Goal: Entertainment & Leisure: Consume media (video, audio)

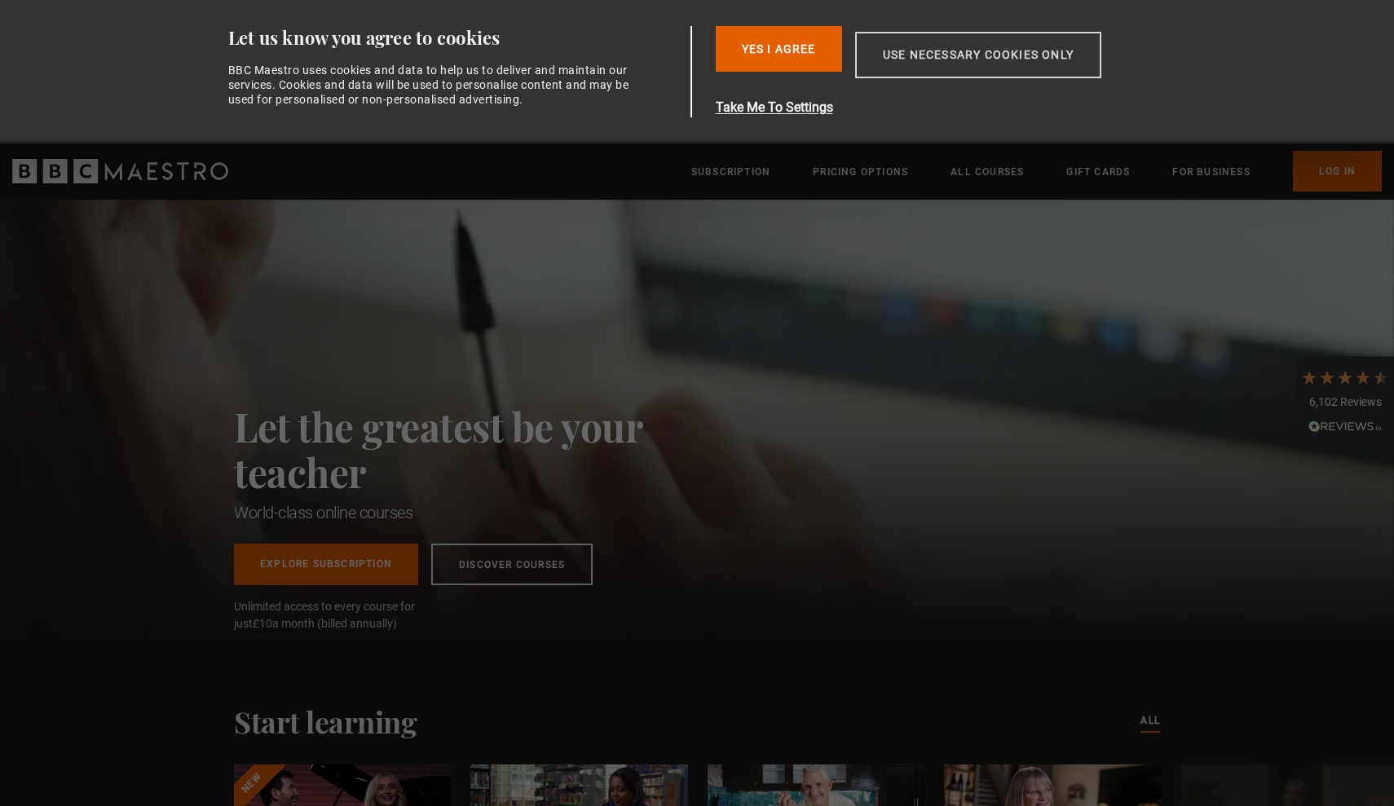
click at [687, 46] on button "Use necessary cookies only" at bounding box center [978, 55] width 246 height 46
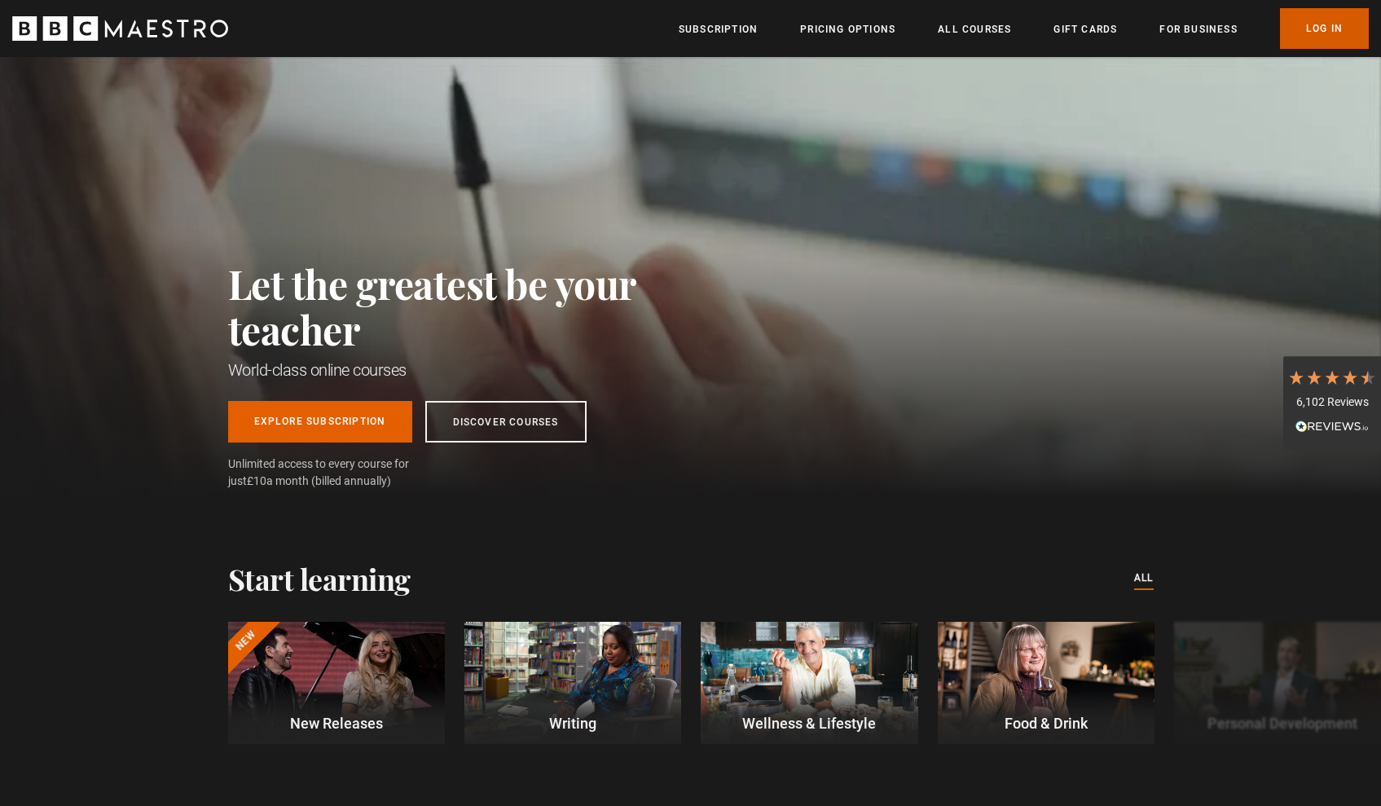
click at [687, 34] on link "Log In" at bounding box center [1324, 28] width 89 height 41
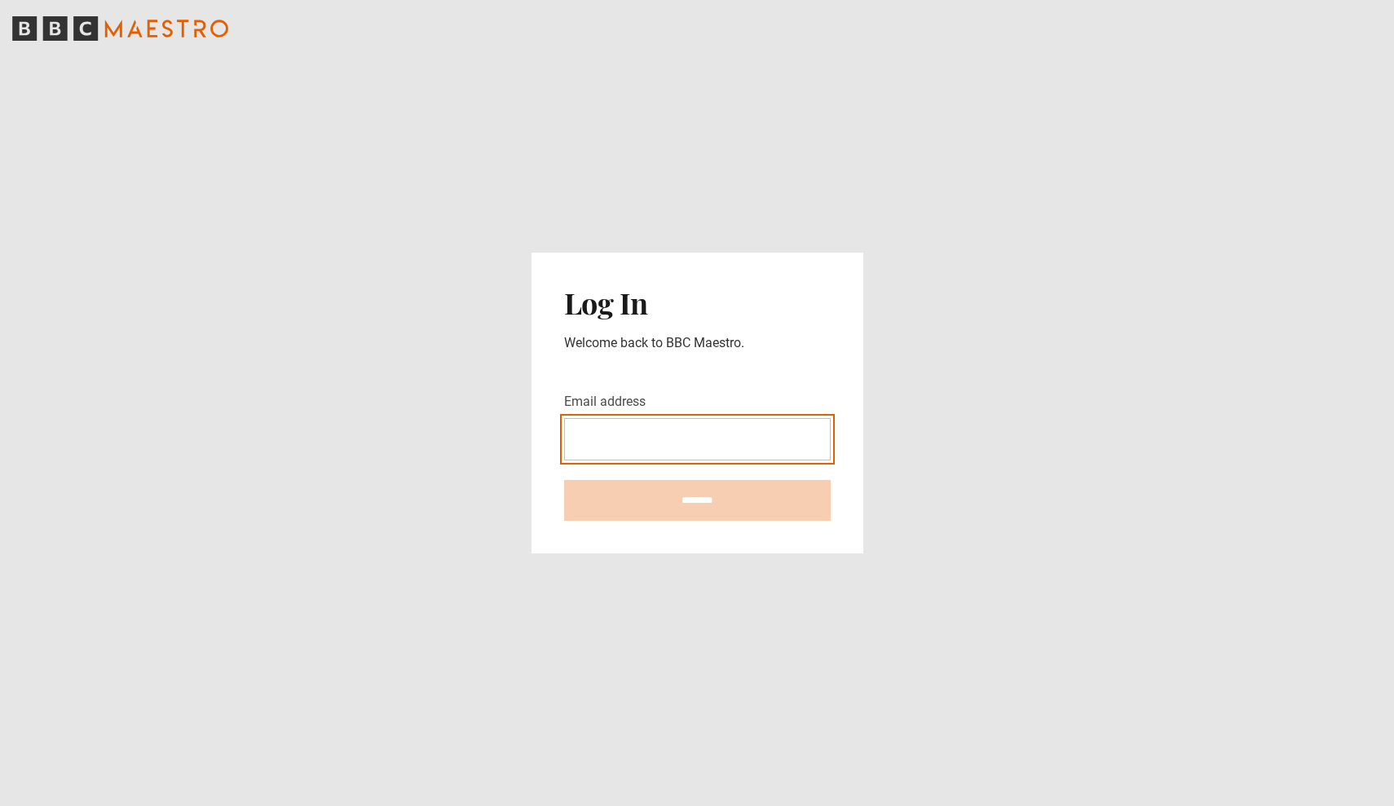
type input "**********"
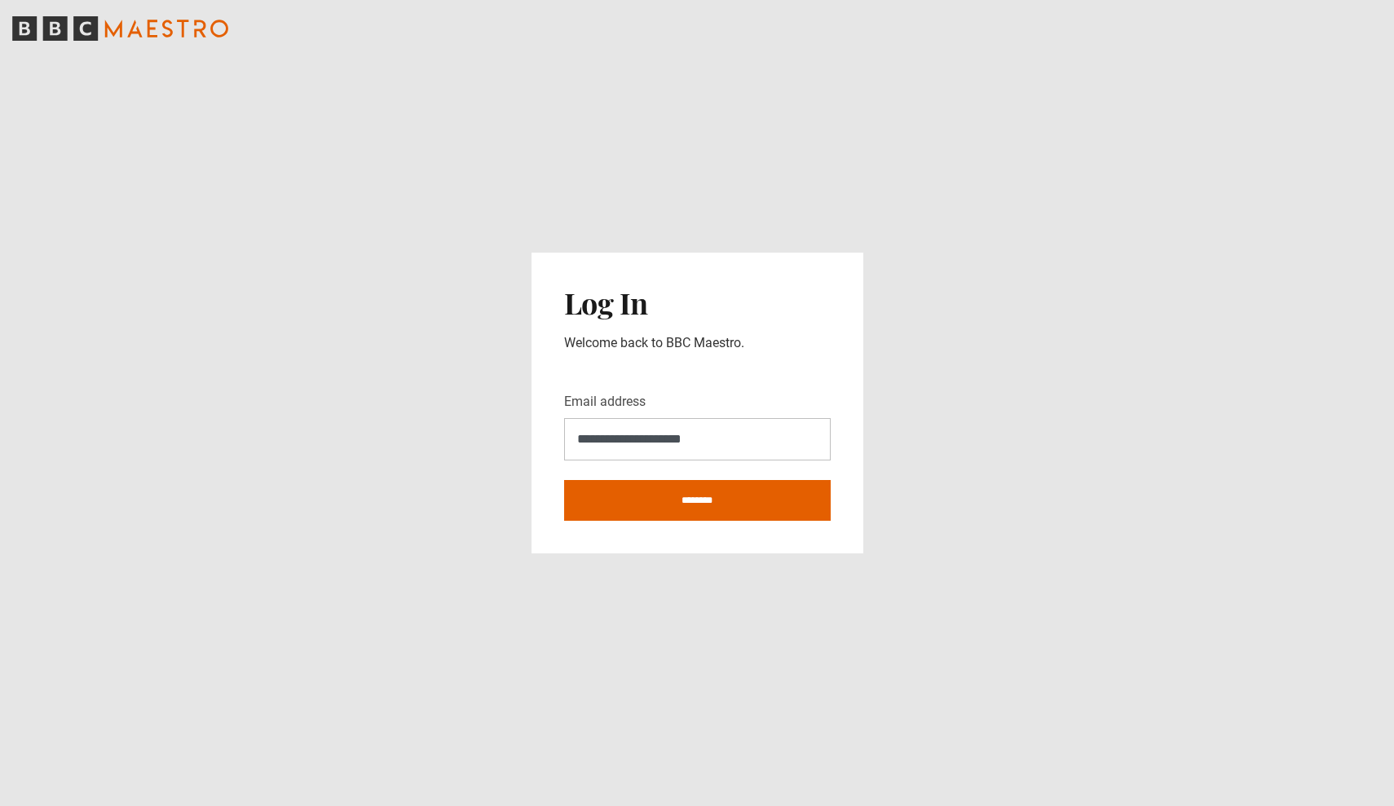
click at [697, 500] on input "********" at bounding box center [697, 500] width 266 height 41
type input "**********"
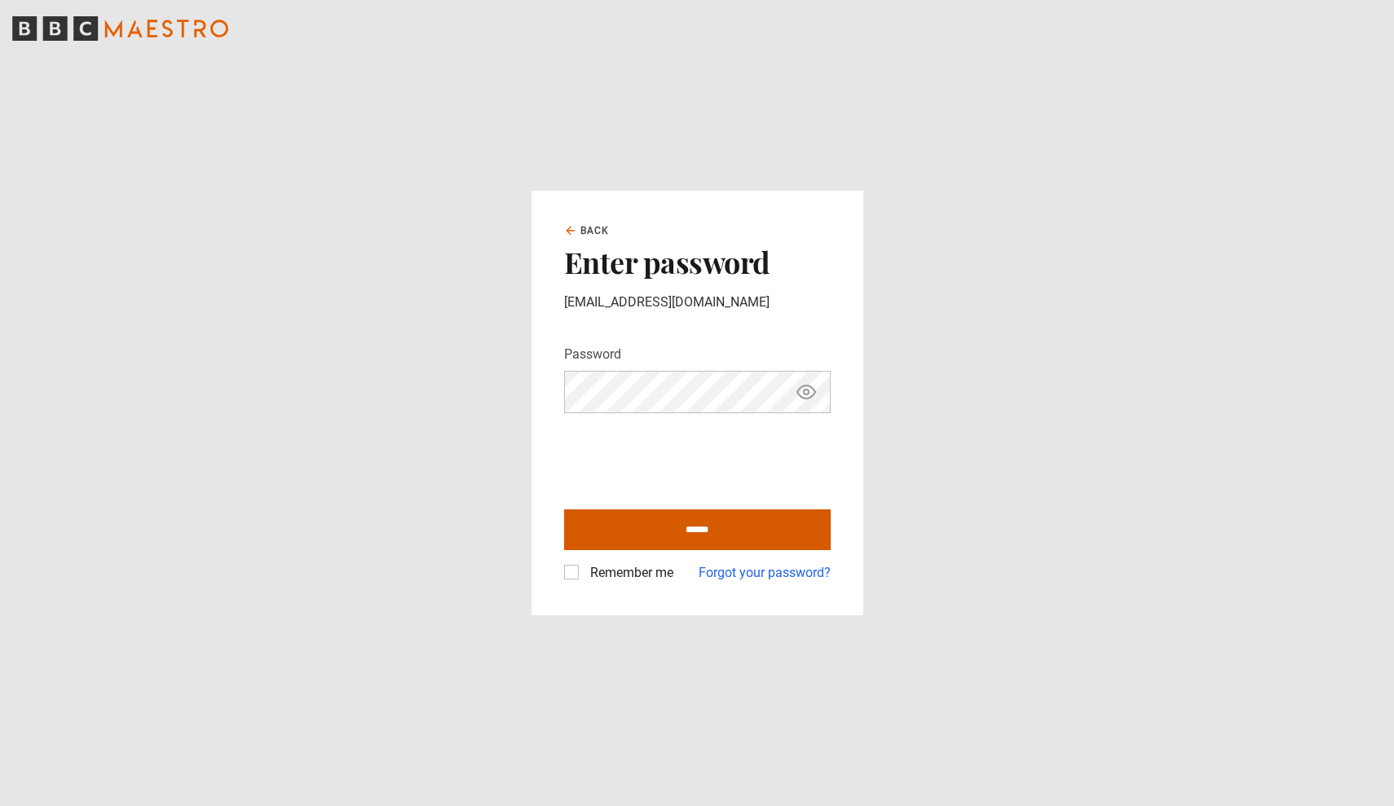
click at [659, 535] on input "******" at bounding box center [697, 529] width 266 height 41
type input "**********"
click at [584, 571] on label "Remember me" at bounding box center [629, 573] width 90 height 20
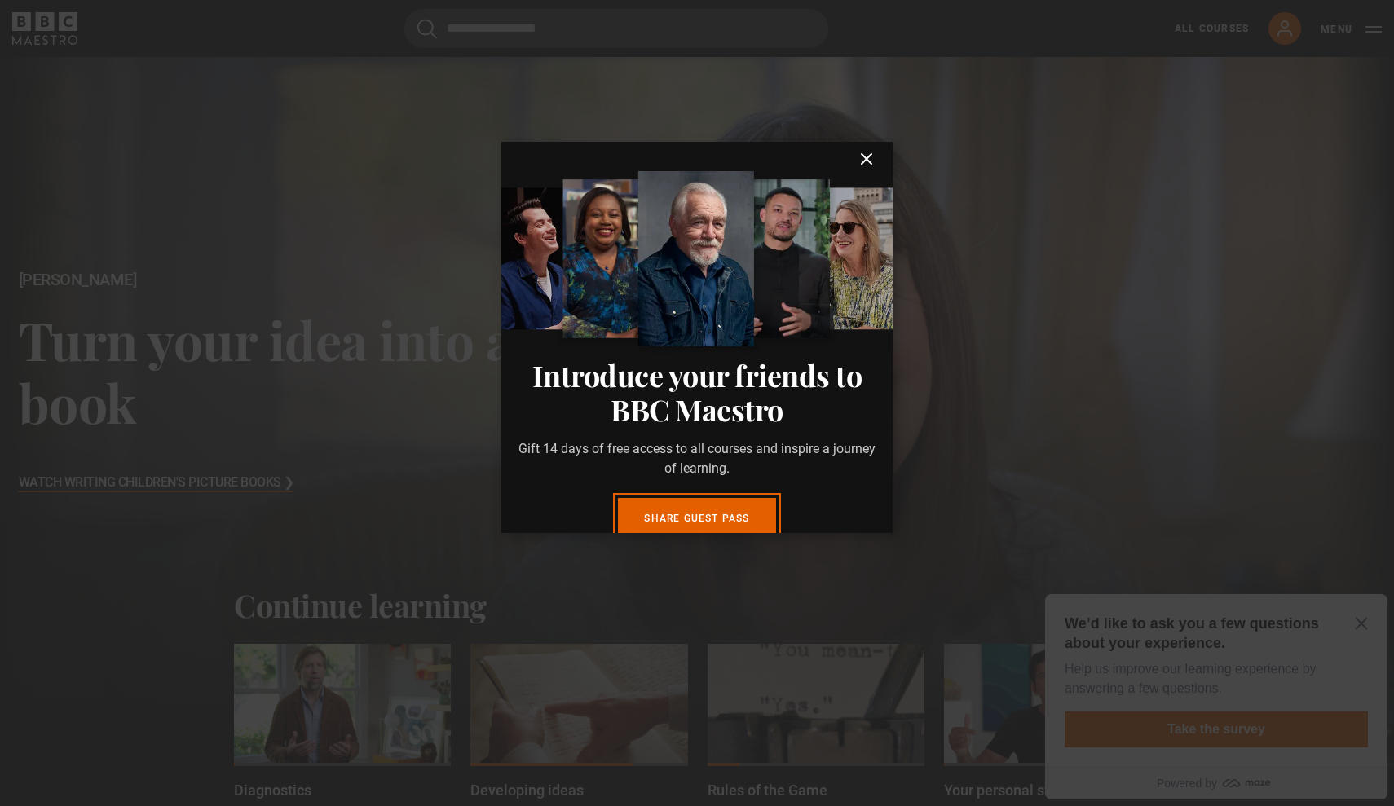
click at [857, 154] on icon "submit" at bounding box center [867, 159] width 20 height 20
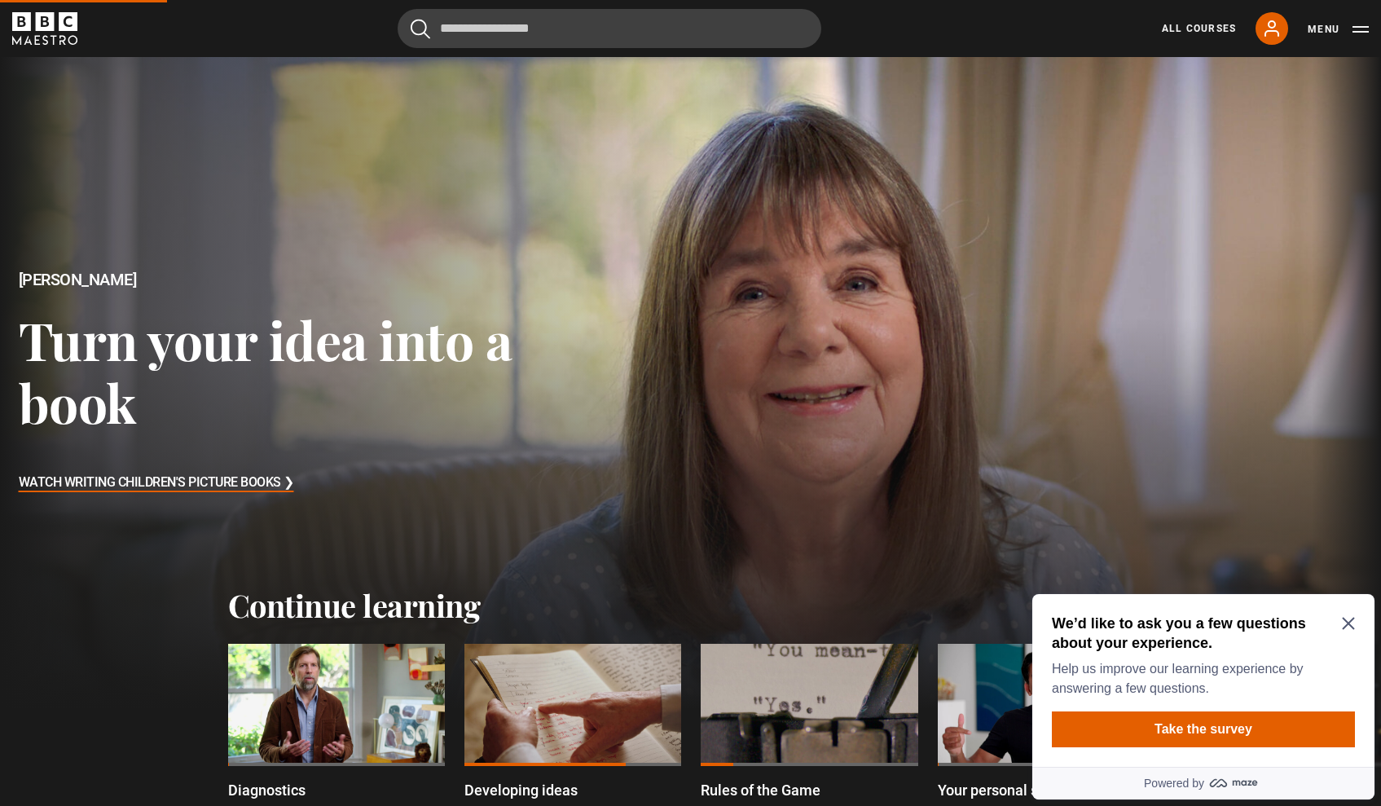
click at [1355, 623] on div "We’d like to ask you a few questions about your experience. Help us improve our…" at bounding box center [1204, 680] width 342 height 173
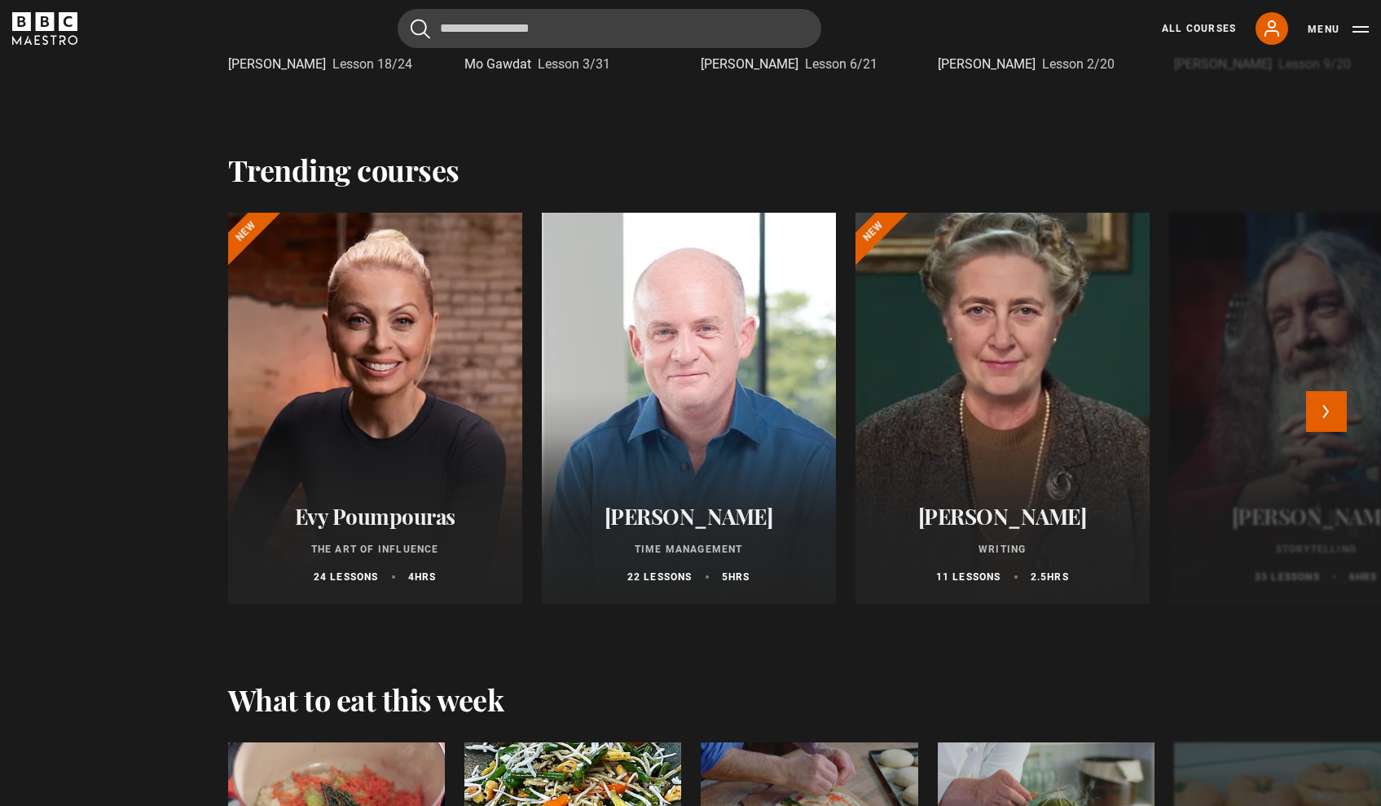
scroll to position [1742, 7]
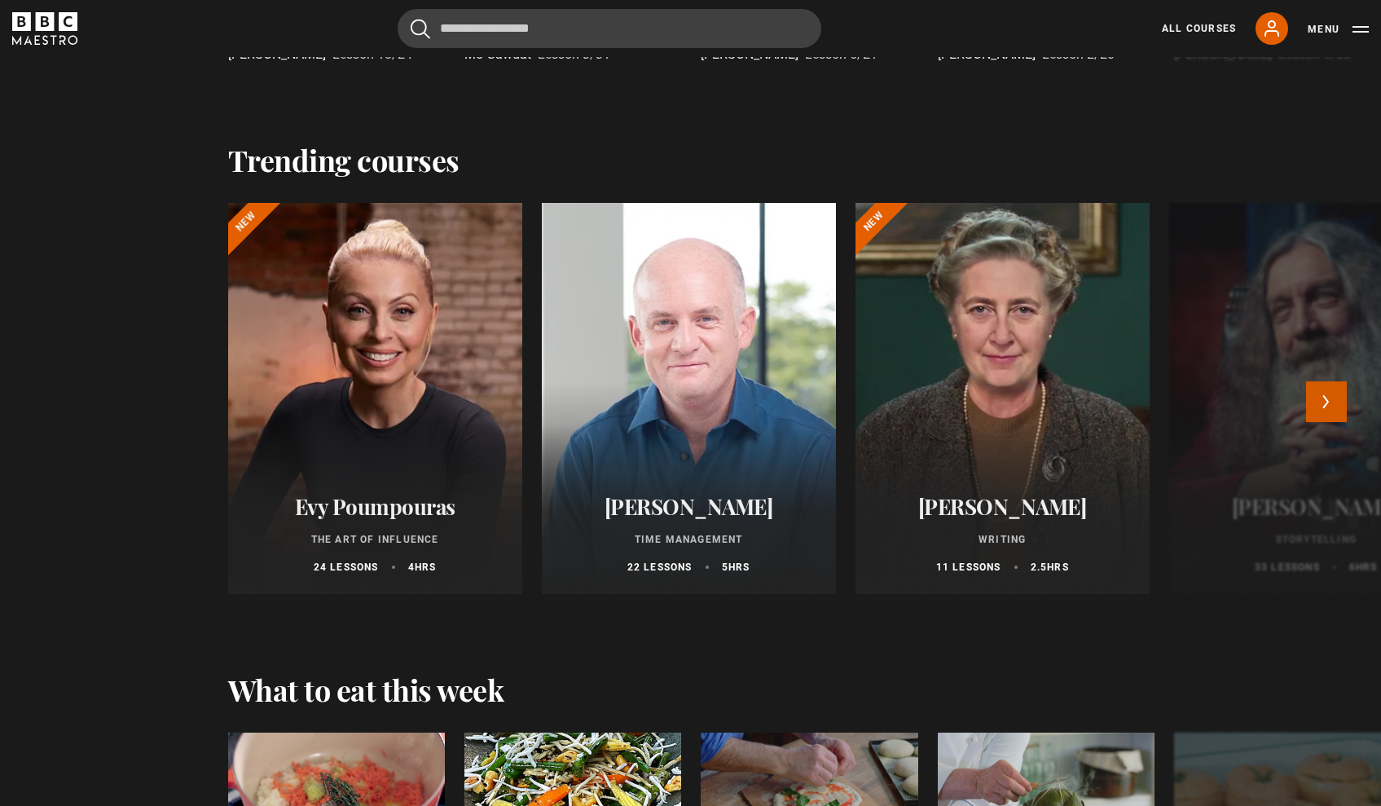
click at [1315, 403] on button "Next" at bounding box center [1326, 401] width 41 height 41
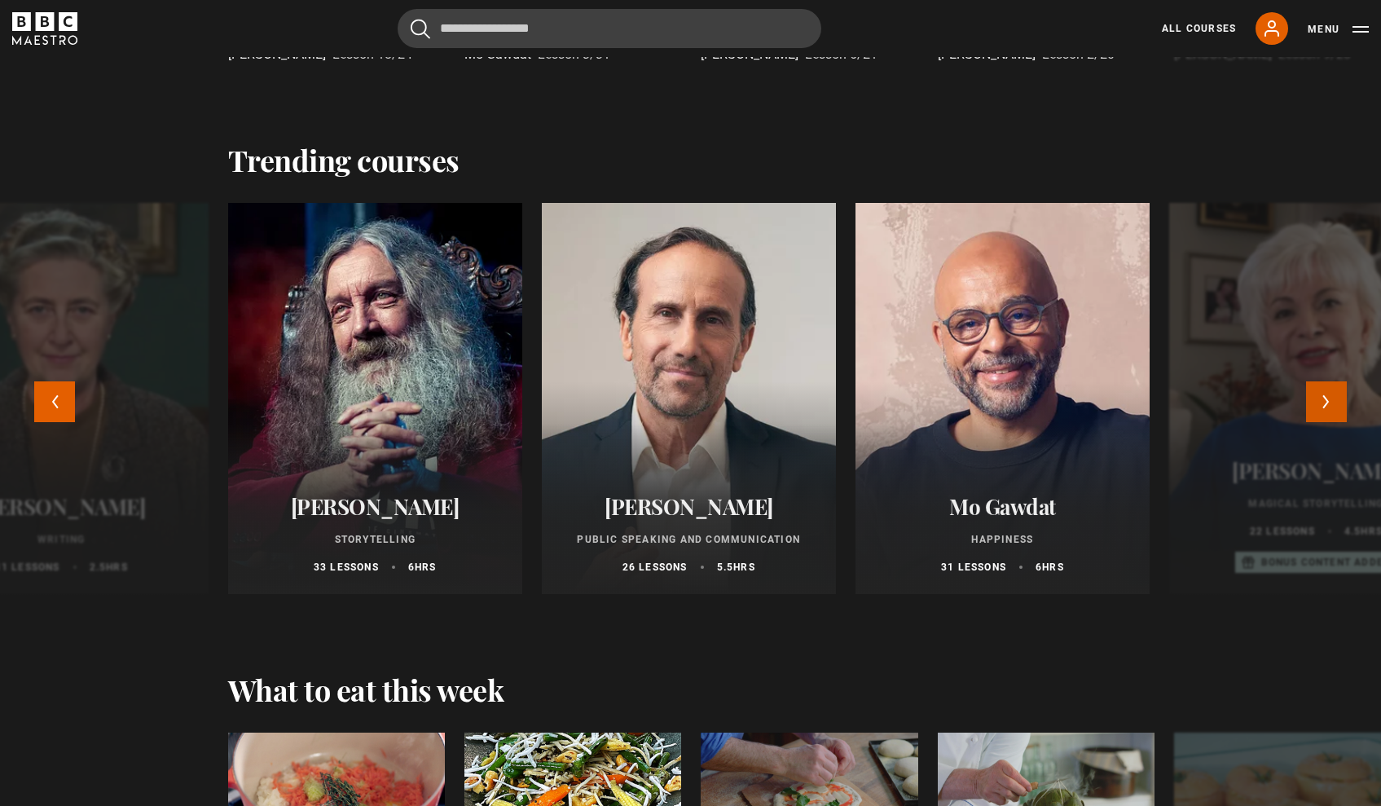
click at [1315, 403] on button "Next" at bounding box center [1326, 401] width 41 height 41
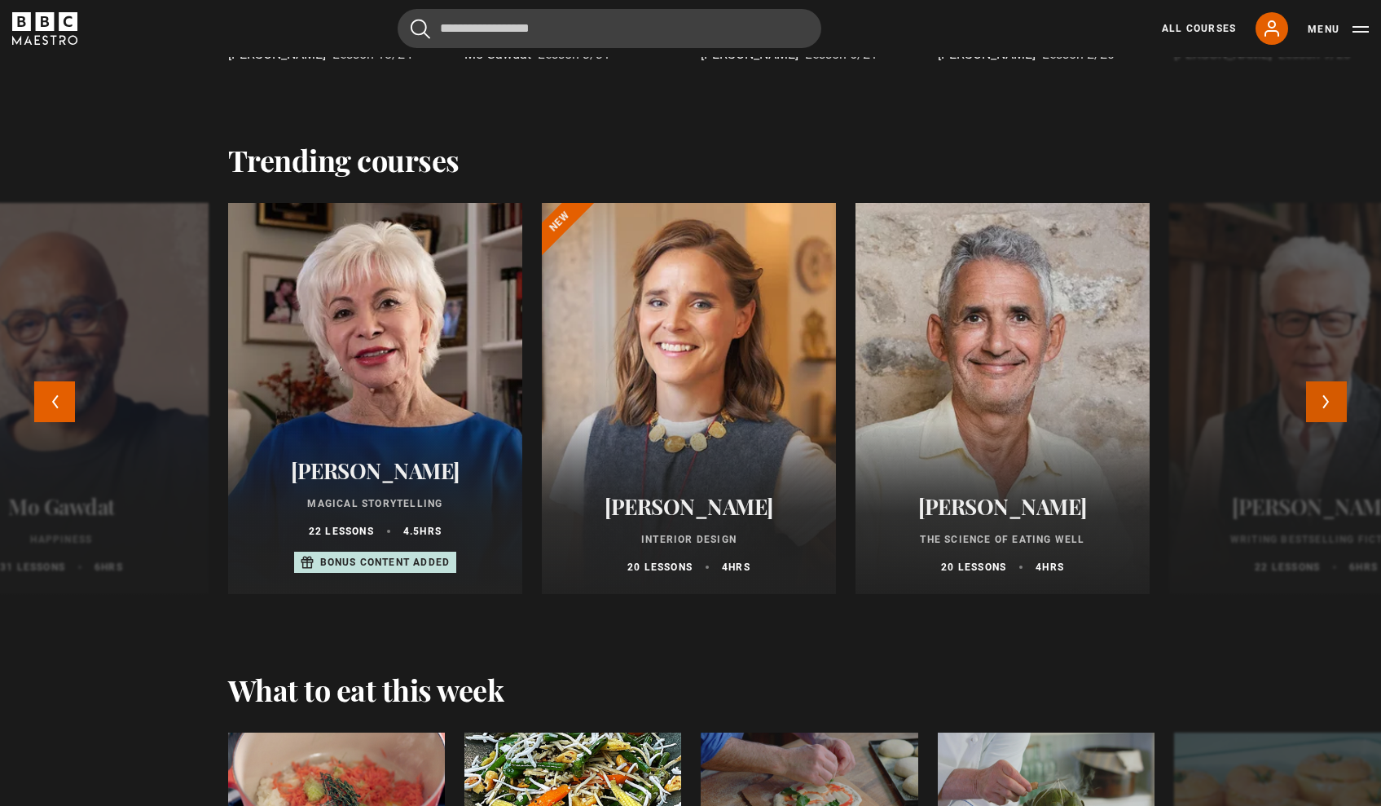
click at [1315, 403] on button "Next" at bounding box center [1326, 401] width 41 height 41
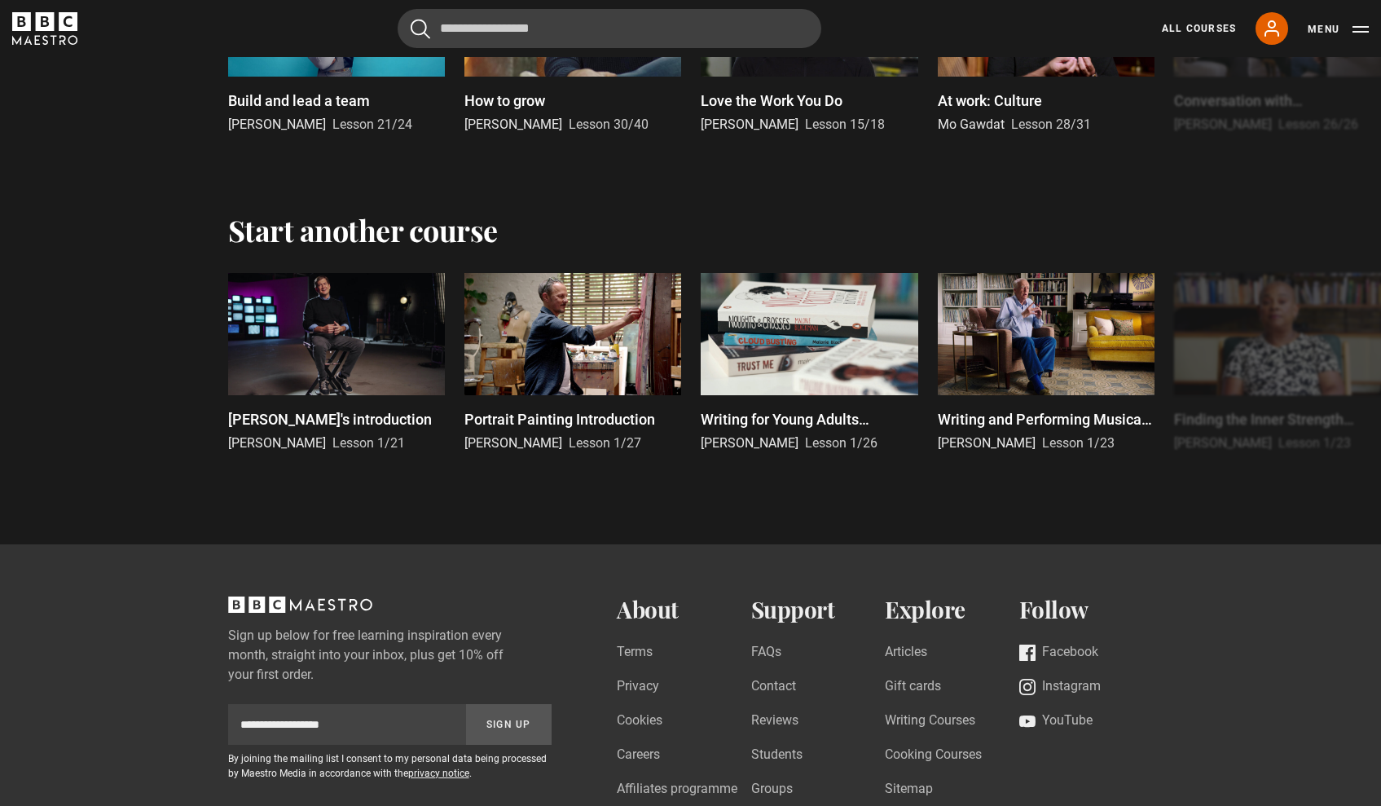
scroll to position [3144, 7]
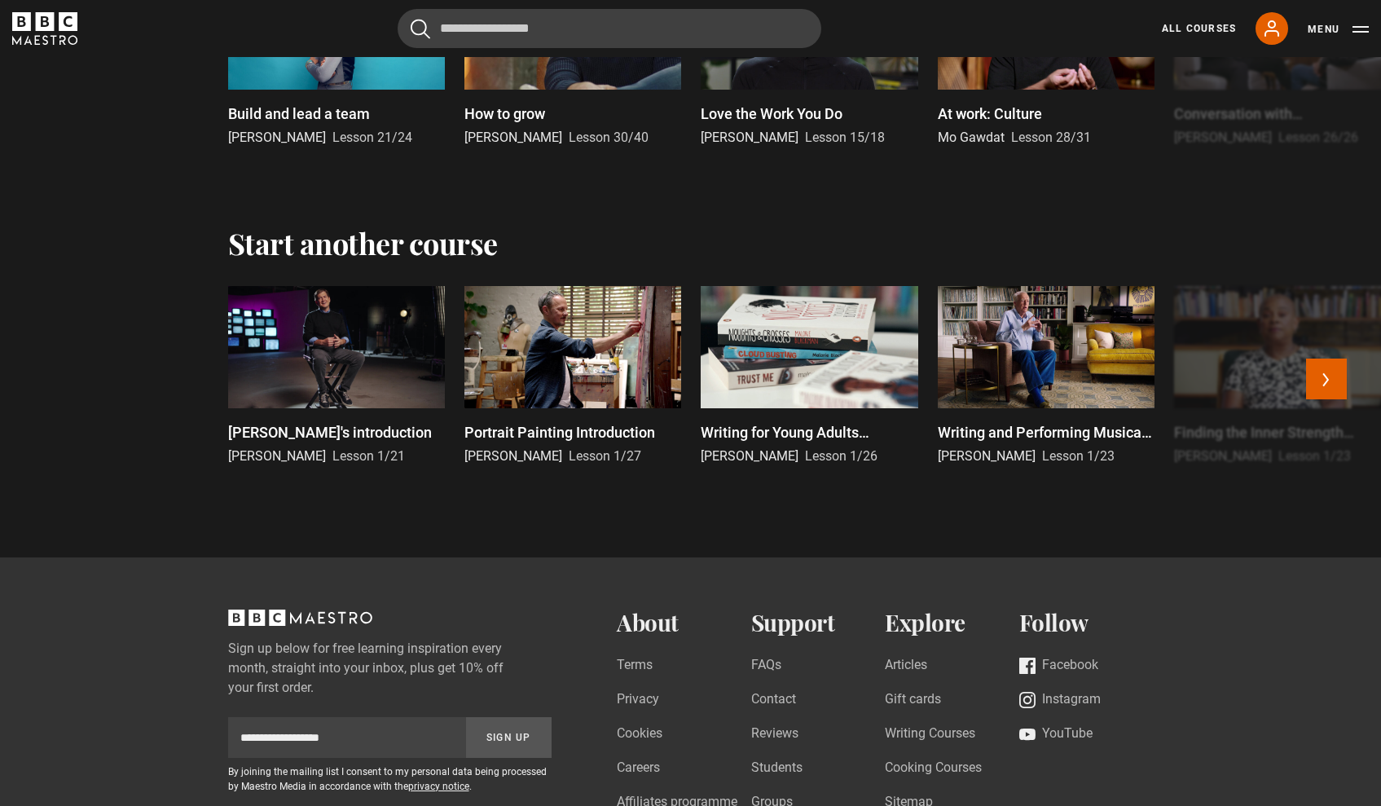
click at [557, 349] on div at bounding box center [573, 347] width 217 height 122
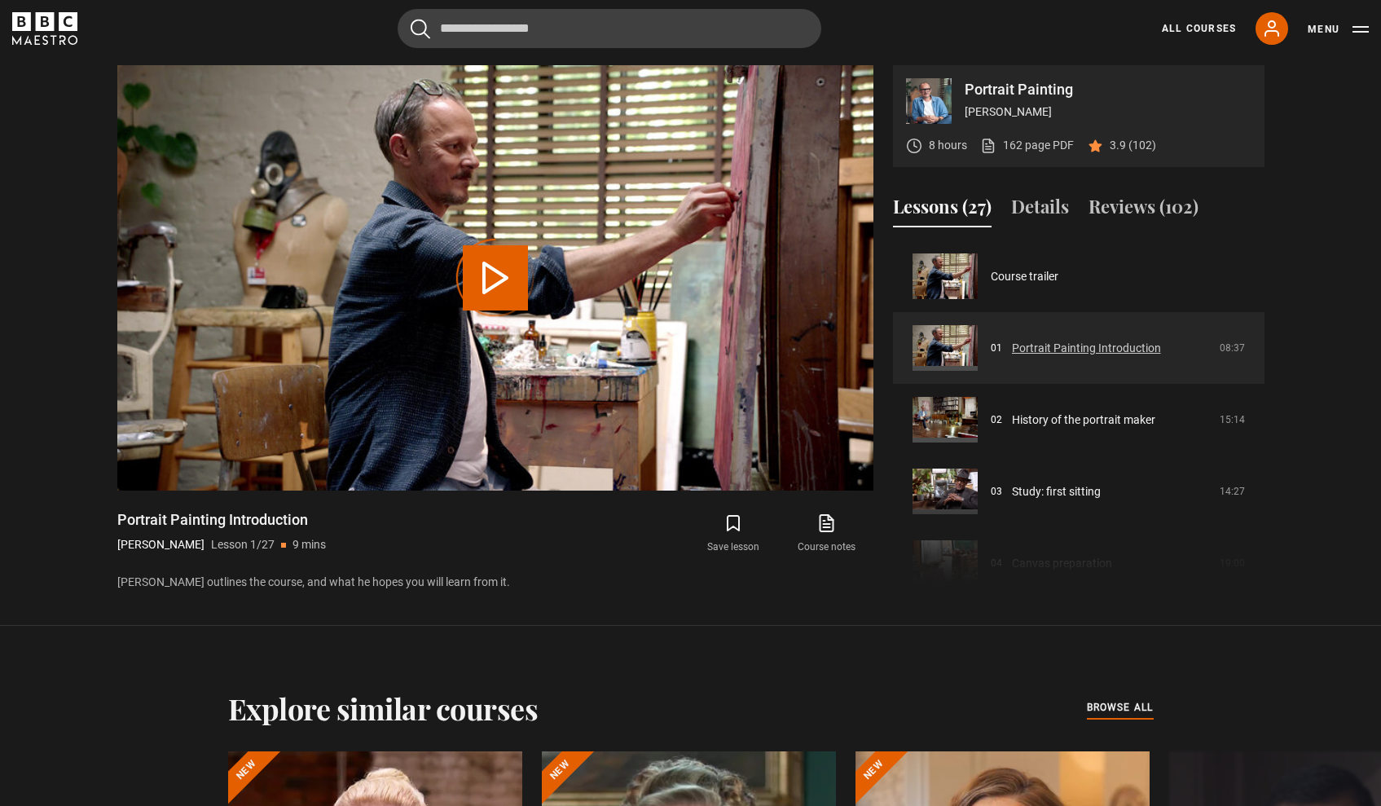
click at [1025, 346] on link "Portrait Painting Introduction" at bounding box center [1086, 348] width 149 height 17
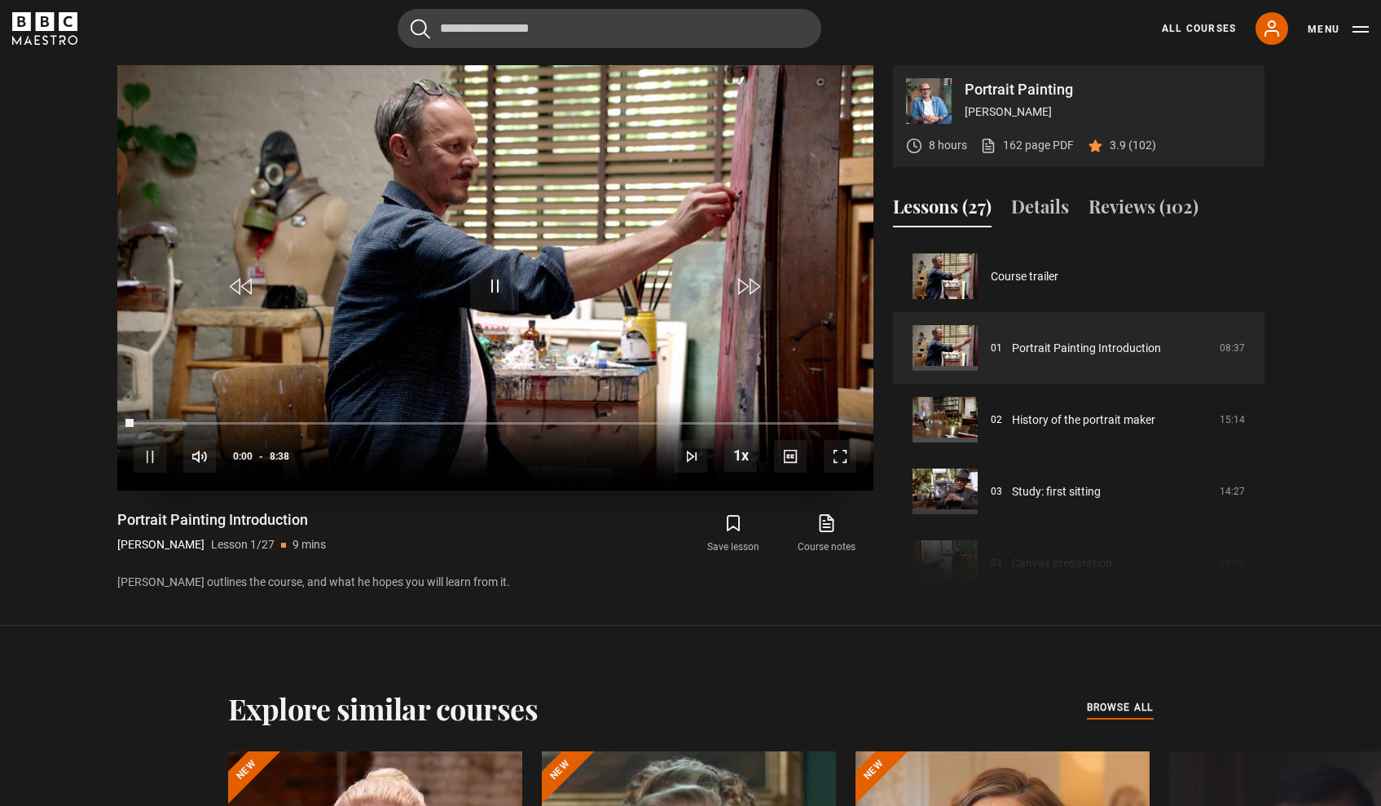
click at [849, 463] on span "Video Player" at bounding box center [840, 456] width 33 height 33
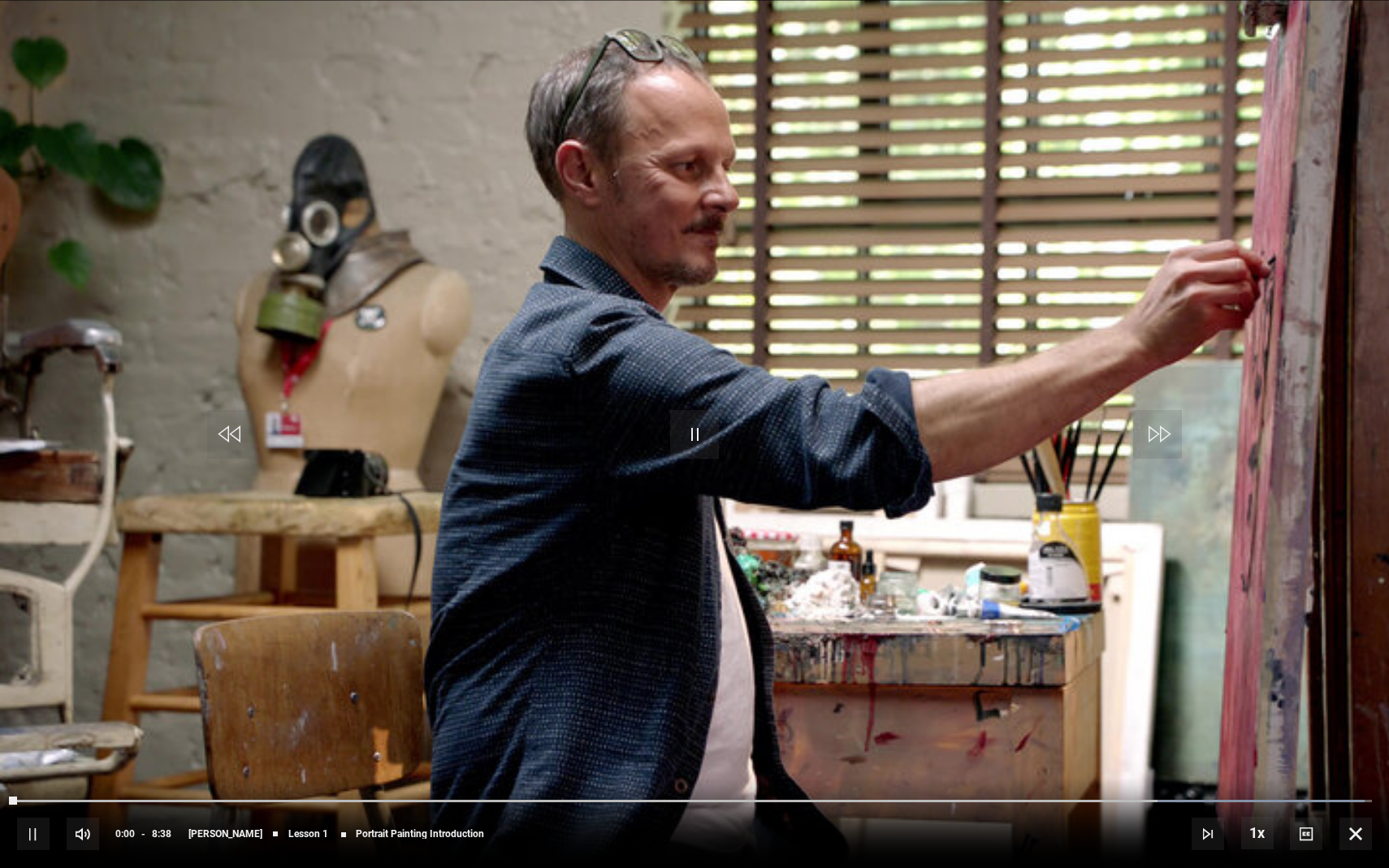
click at [1165, 426] on span "Video Player" at bounding box center [1157, 434] width 49 height 49
click at [1152, 441] on span "Video Player" at bounding box center [1157, 434] width 49 height 49
click at [1360, 802] on span "Video Player" at bounding box center [1355, 834] width 33 height 33
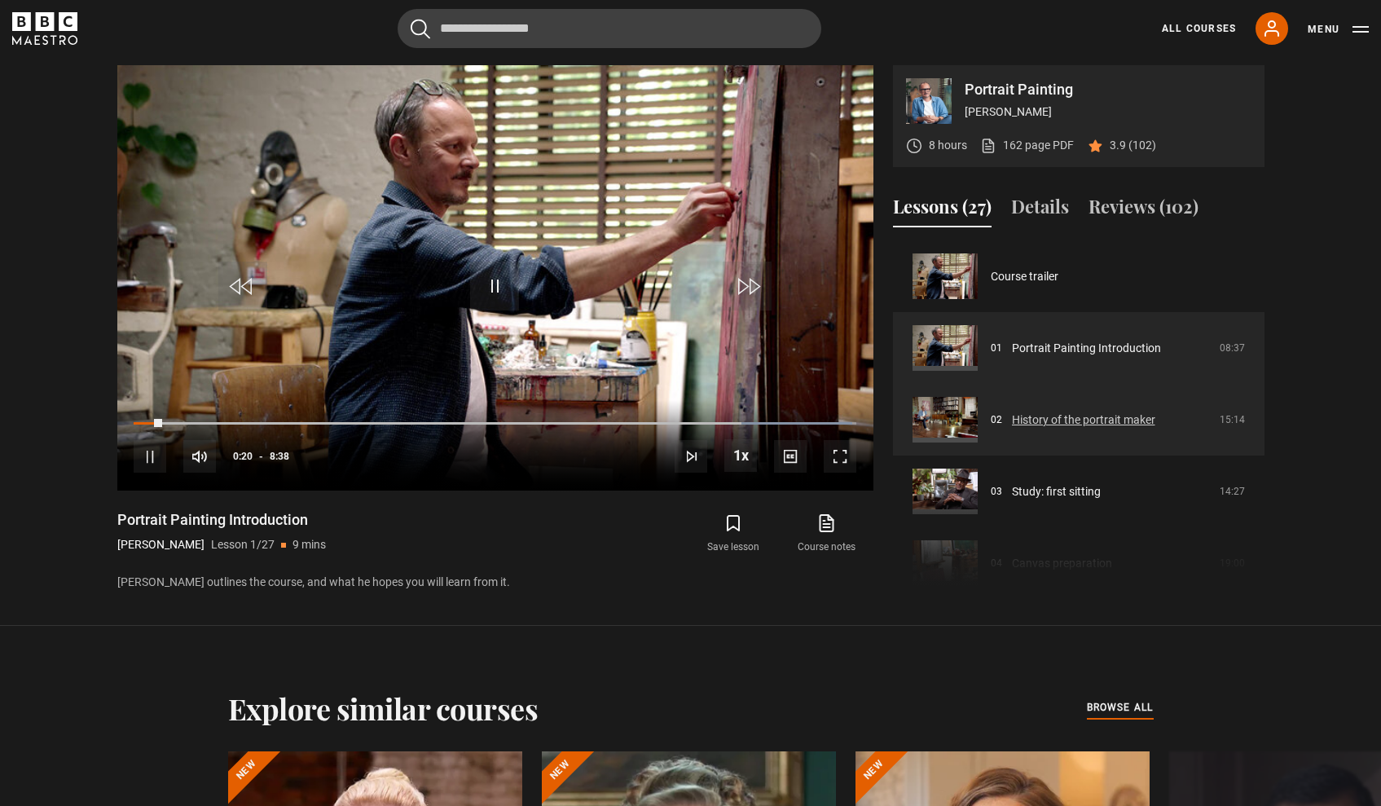
click at [1102, 424] on link "History of the portrait maker" at bounding box center [1083, 420] width 143 height 17
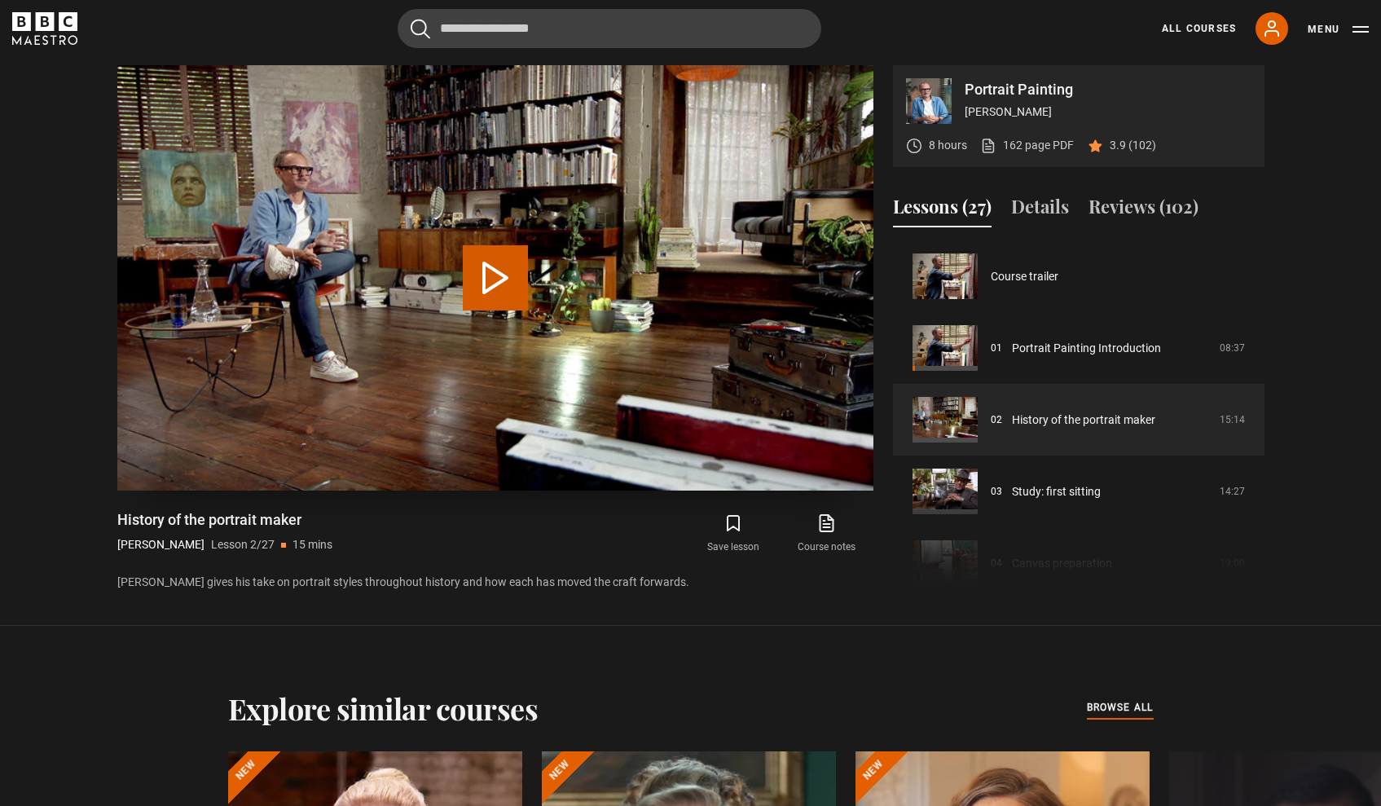
scroll to position [72, 0]
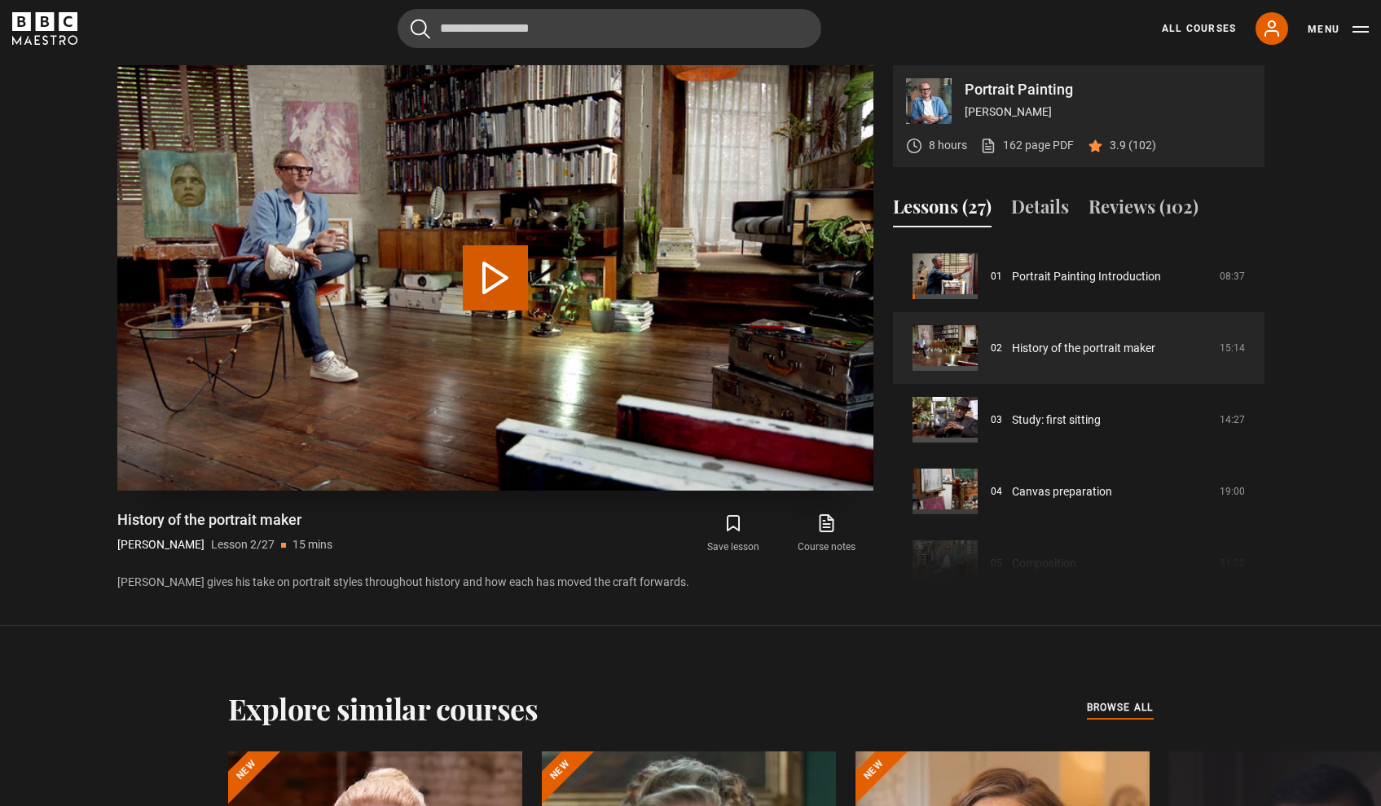
click at [509, 275] on button "Play Lesson History of the portrait maker" at bounding box center [495, 277] width 65 height 65
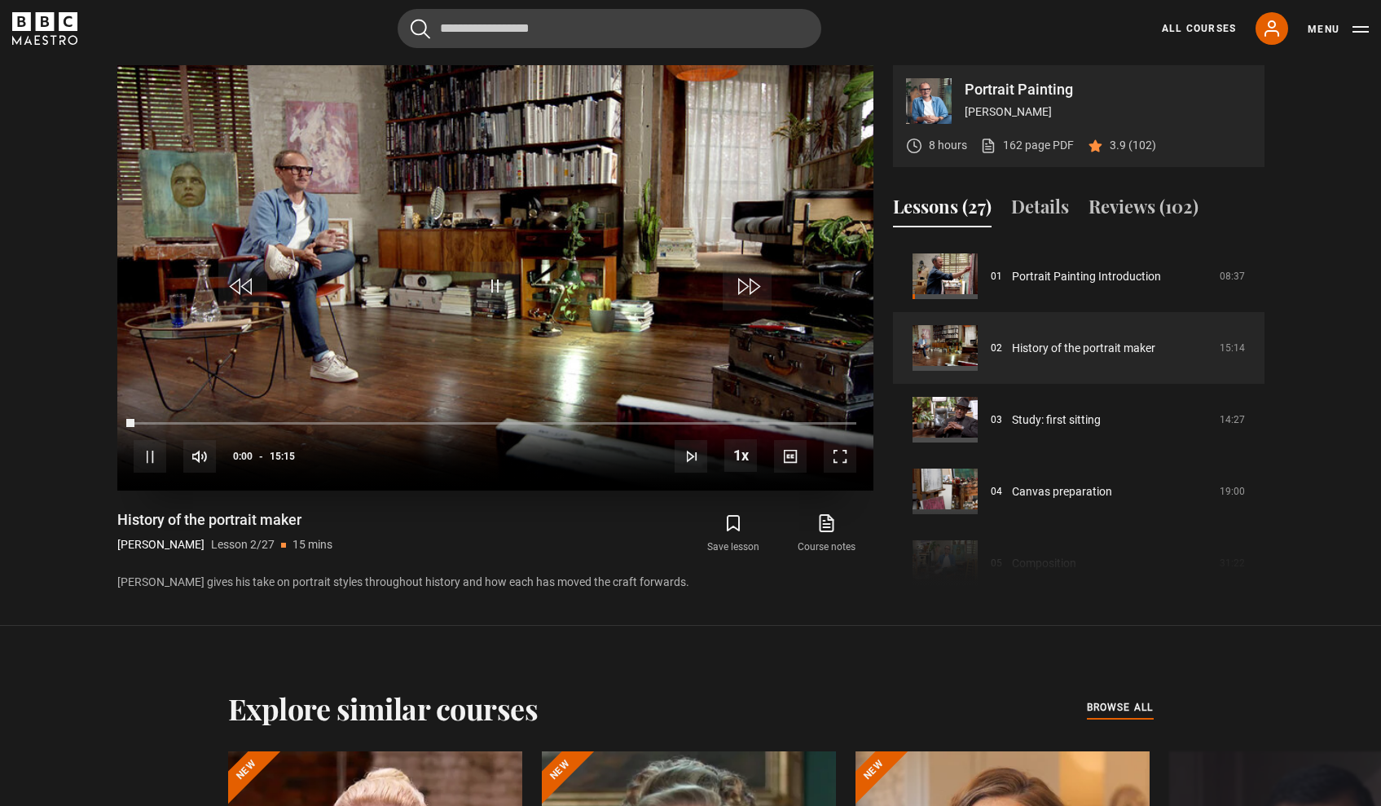
click at [840, 470] on span "Video Player" at bounding box center [840, 456] width 33 height 33
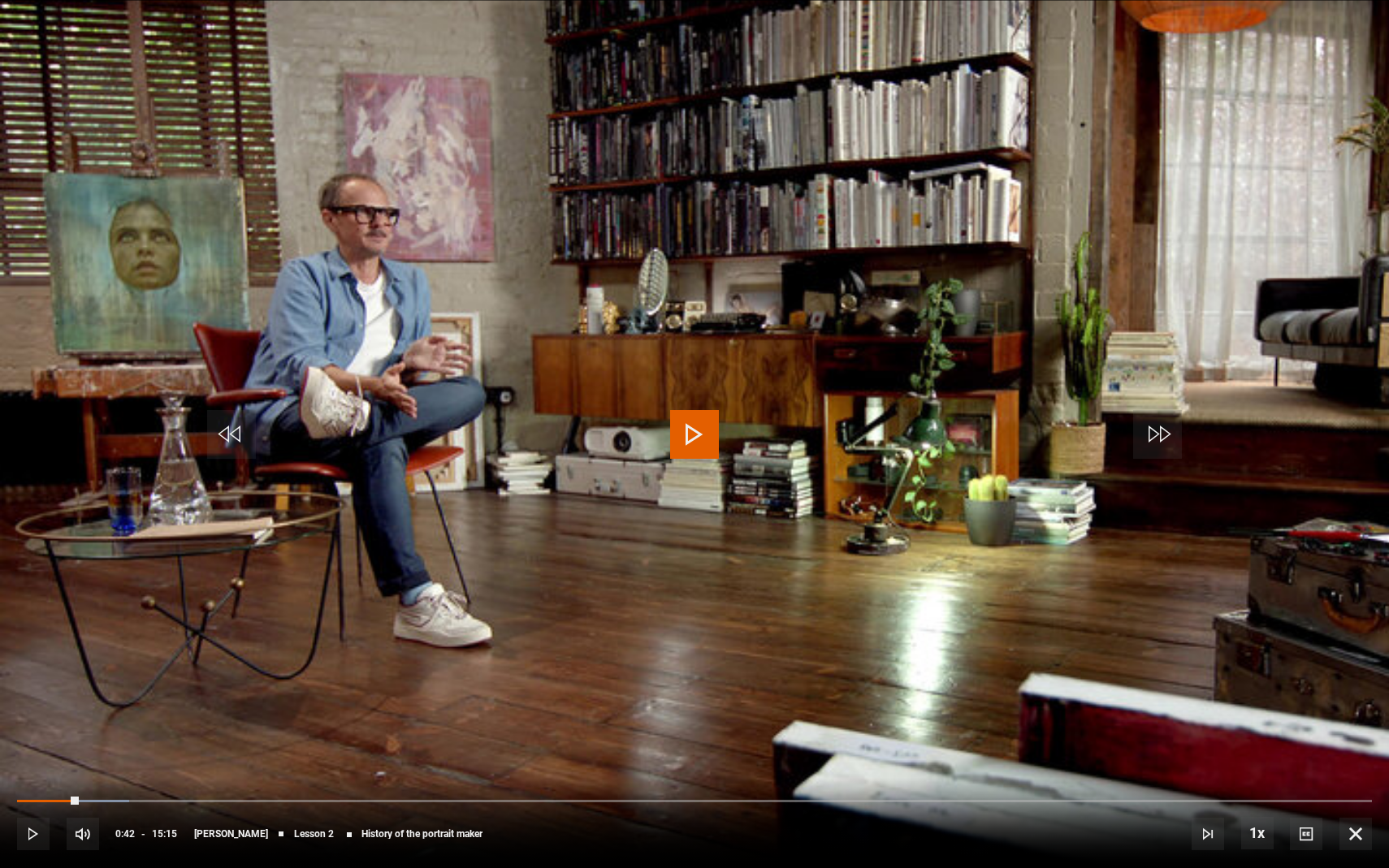
click at [690, 449] on span "Video Player" at bounding box center [694, 434] width 49 height 49
click at [1092, 662] on video "Video Player" at bounding box center [694, 434] width 1389 height 868
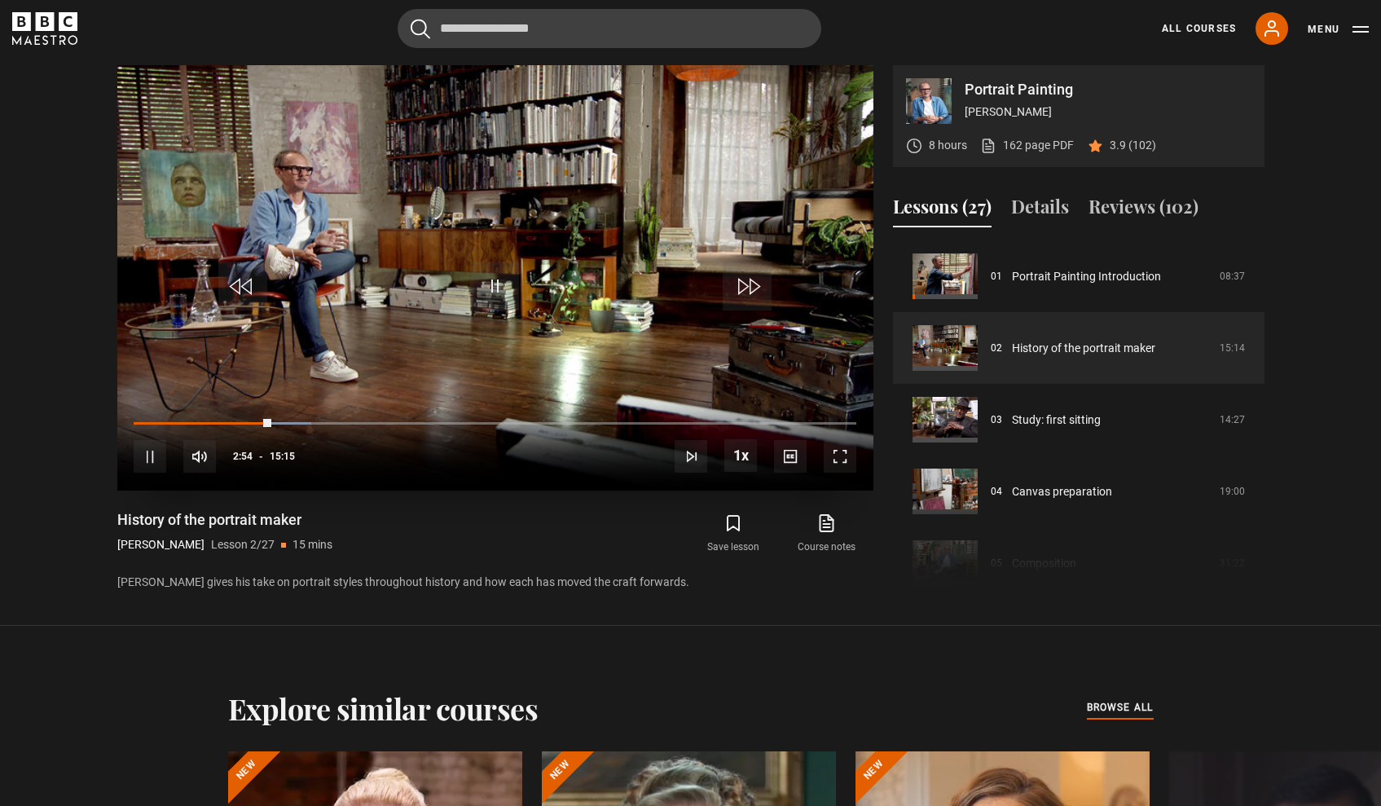
click at [491, 279] on span "Video Player" at bounding box center [494, 286] width 49 height 49
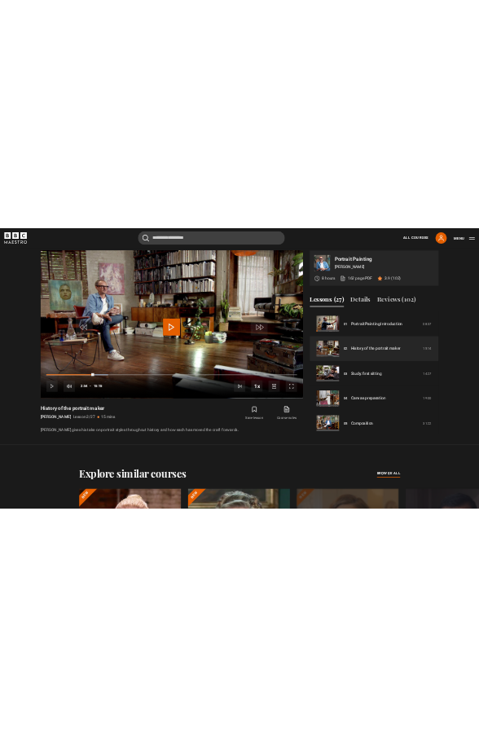
scroll to position [0, 0]
